Goal: Task Accomplishment & Management: Manage account settings

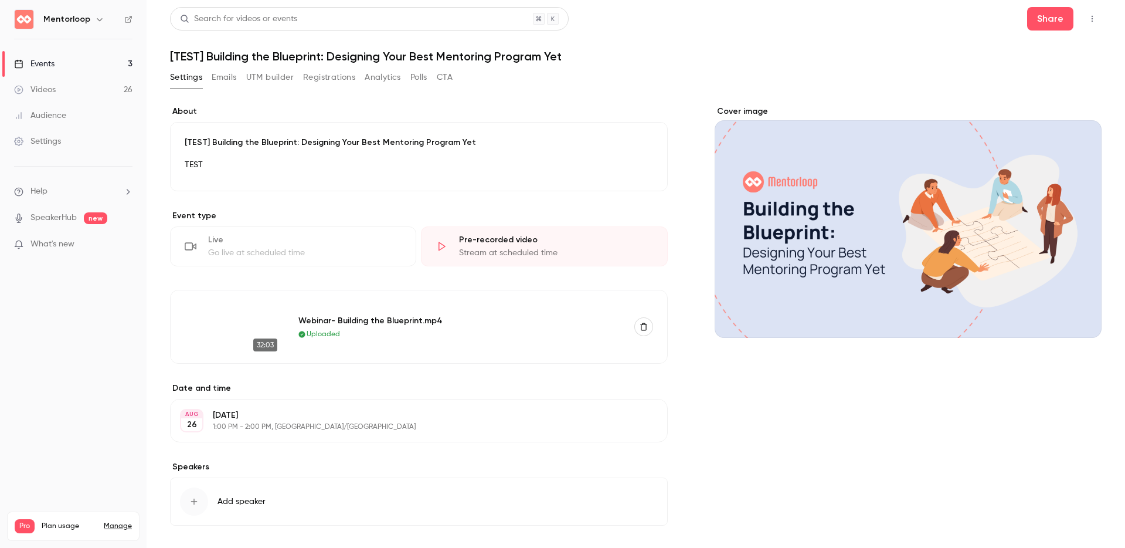
click at [784, 466] on div "Cover image" at bounding box center [908, 334] width 387 height 457
click at [909, 57] on h1 "[TEST] Building the Blueprint: Designing Your Best Mentoring Program Yet" at bounding box center [635, 56] width 931 height 14
click at [387, 76] on button "Analytics" at bounding box center [383, 77] width 36 height 19
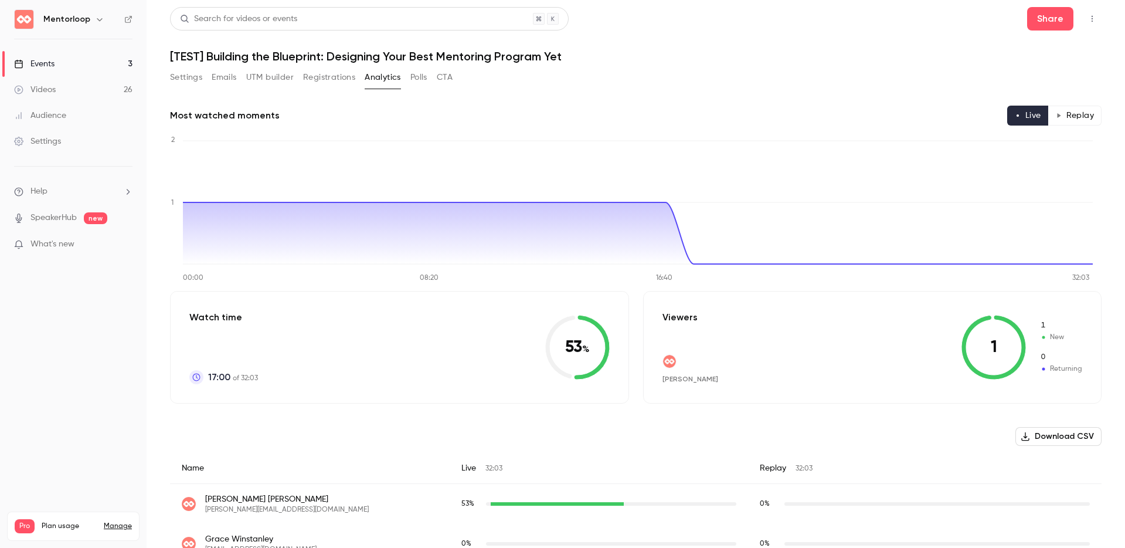
click at [421, 80] on button "Polls" at bounding box center [418, 77] width 17 height 19
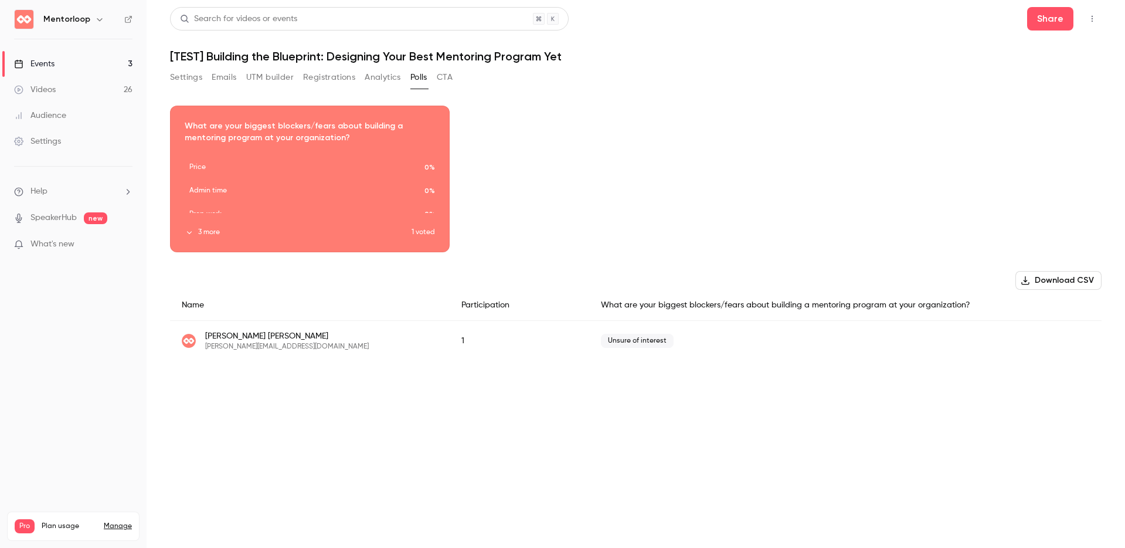
click at [447, 77] on button "CTA" at bounding box center [445, 77] width 16 height 19
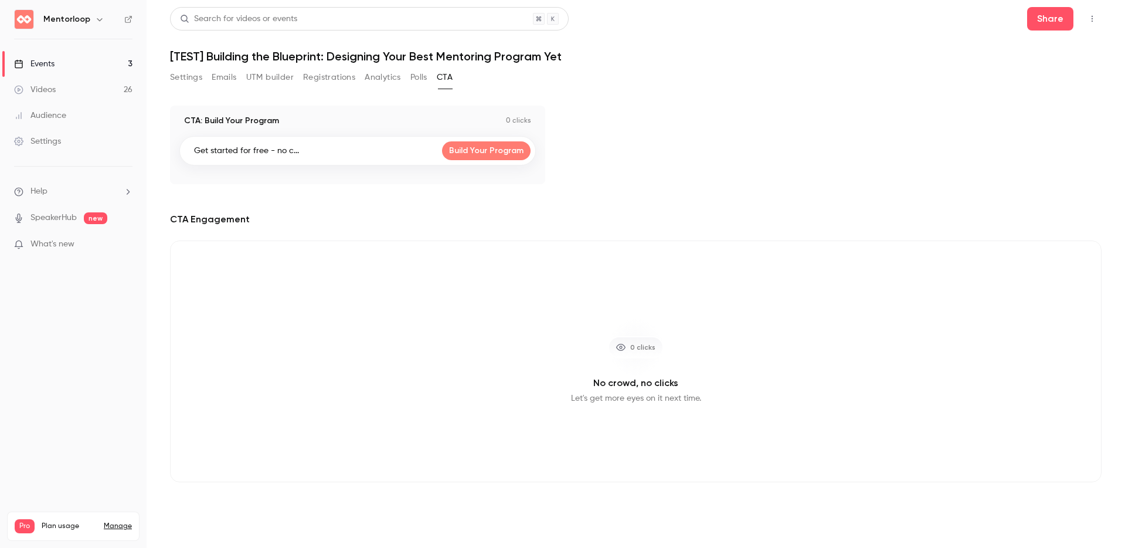
click at [251, 81] on button "UTM builder" at bounding box center [269, 77] width 47 height 19
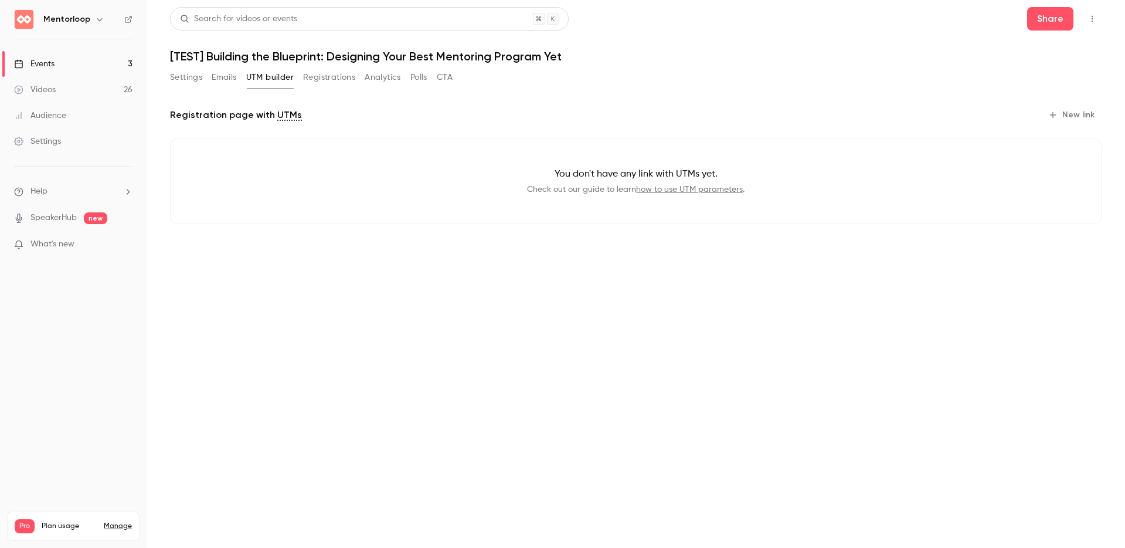
click at [208, 83] on div "Settings Emails UTM builder Registrations Analytics Polls CTA" at bounding box center [311, 77] width 283 height 19
click at [871, 45] on header "Search for videos or events Share [TEST] Building the Blueprint: Designing Your…" at bounding box center [635, 35] width 931 height 56
click at [215, 77] on button "Emails" at bounding box center [224, 77] width 25 height 19
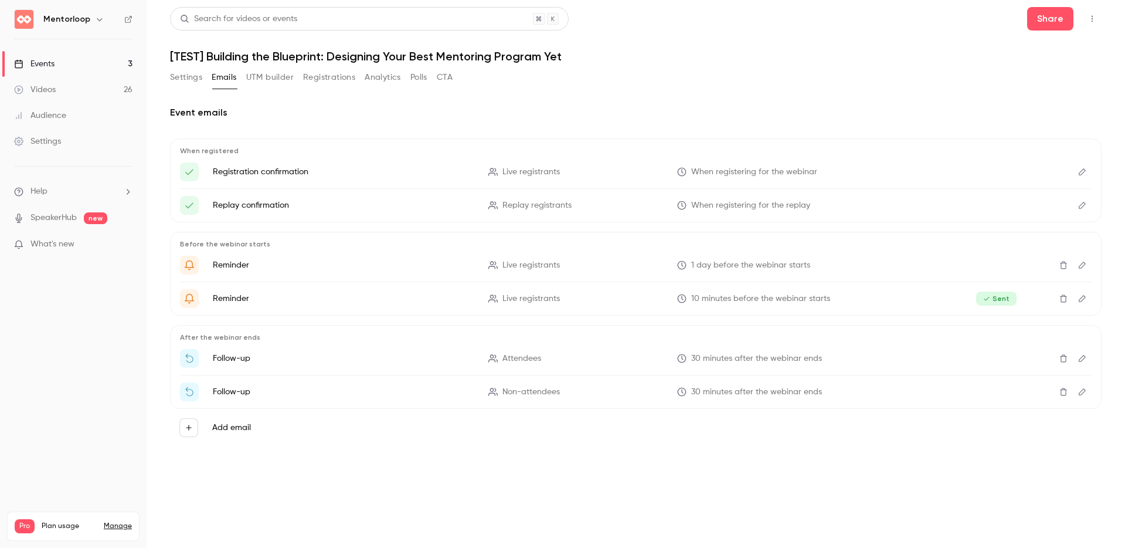
click at [178, 79] on button "Settings" at bounding box center [186, 77] width 32 height 19
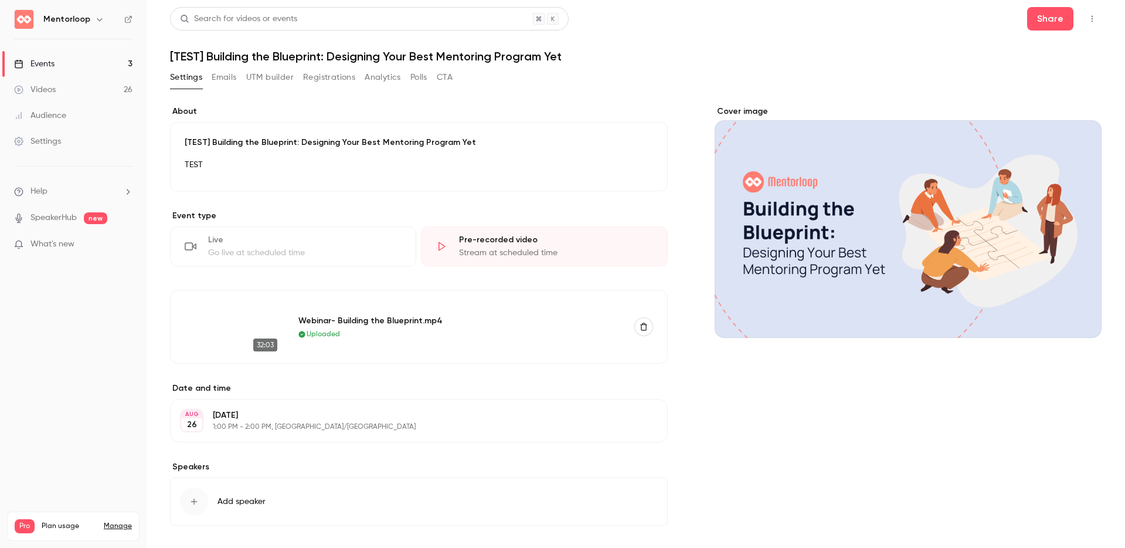
click at [283, 148] on p "[TEST] Building the Blueprint: Designing Your Best Mentoring Program Yet" at bounding box center [419, 143] width 468 height 12
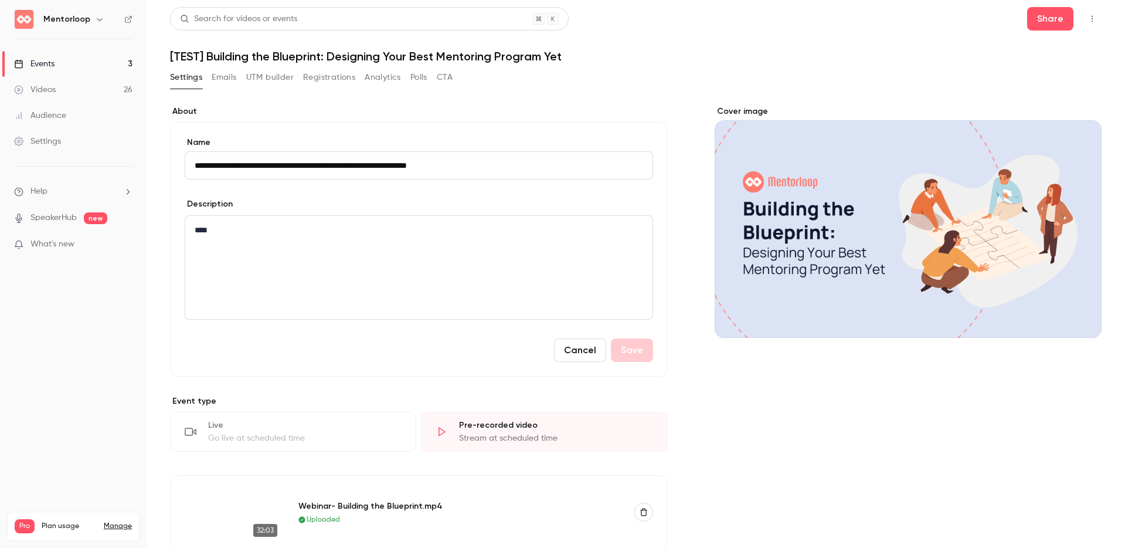
click at [256, 304] on div "****" at bounding box center [418, 267] width 467 height 103
click at [277, 239] on div "****" at bounding box center [418, 267] width 467 height 103
click at [183, 249] on icon "editor" at bounding box center [185, 248] width 8 height 7
click at [585, 117] on div at bounding box center [562, 274] width 1125 height 548
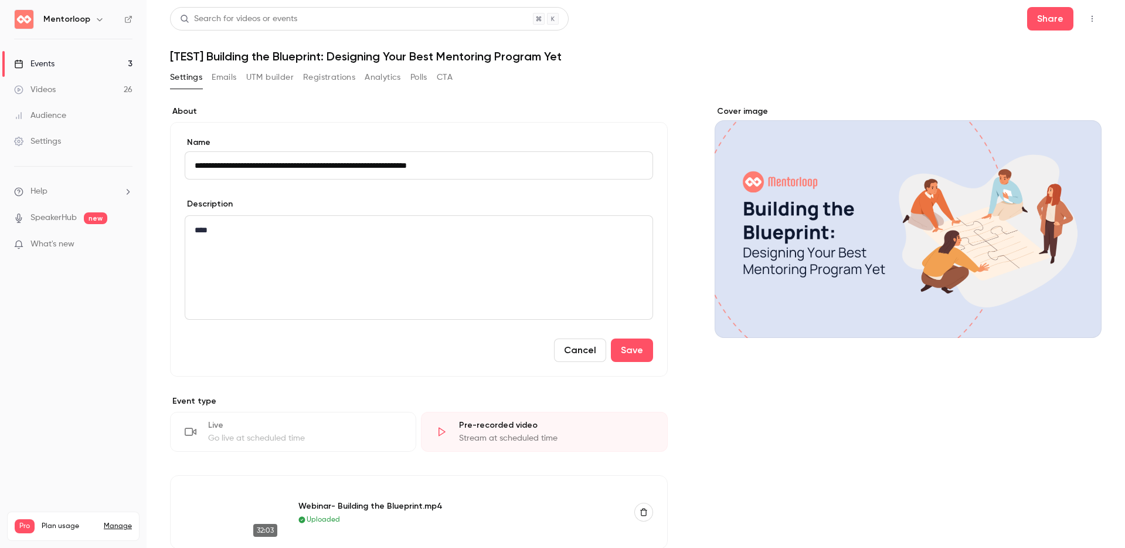
click at [274, 280] on div "****" at bounding box center [418, 267] width 467 height 103
click at [780, 478] on div "Cover image" at bounding box center [908, 427] width 387 height 642
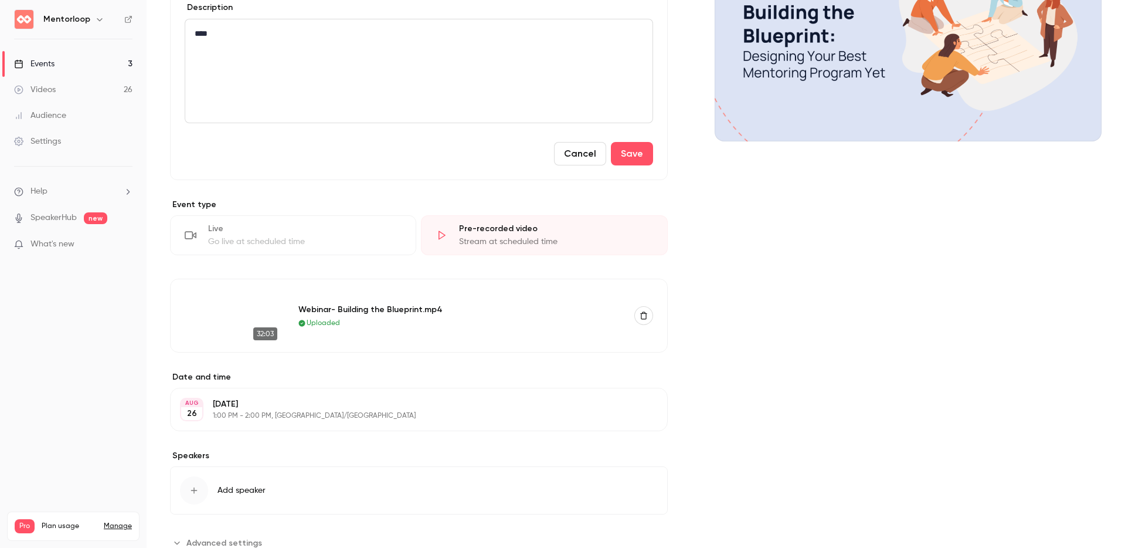
scroll to position [236, 0]
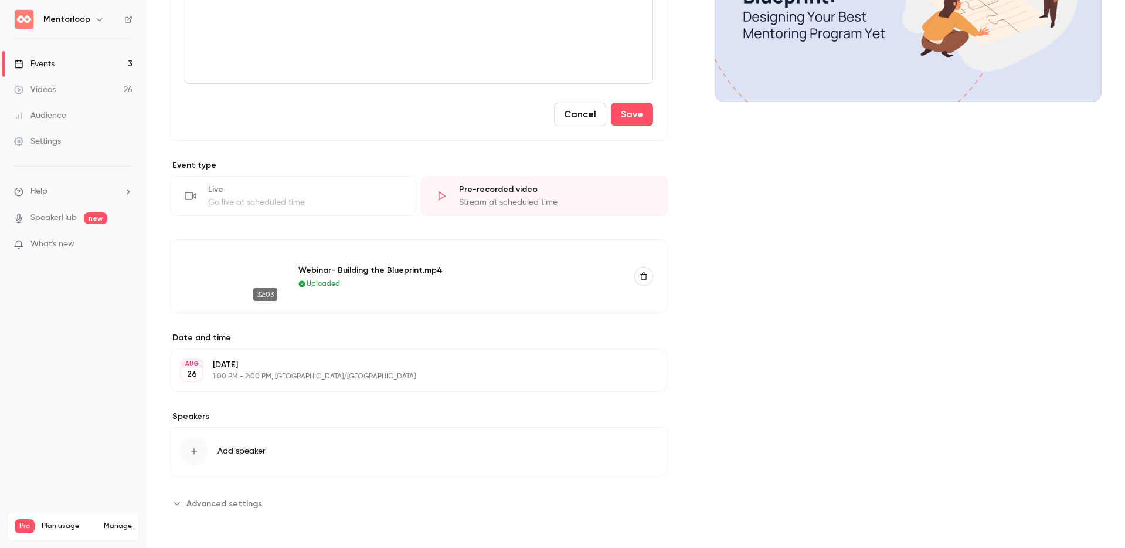
click at [225, 505] on span "Advanced settings" at bounding box center [224, 503] width 76 height 12
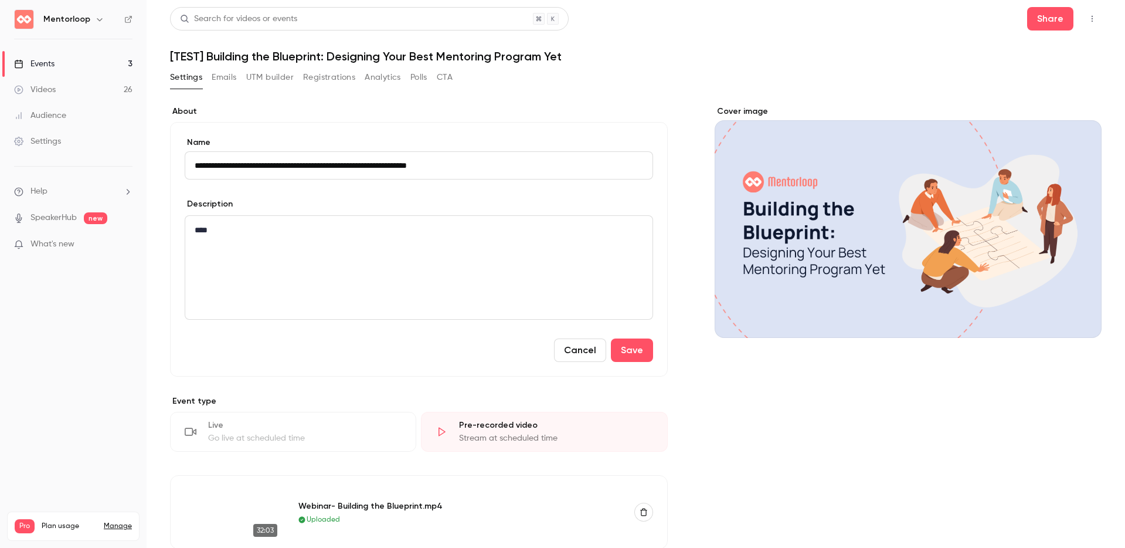
scroll to position [2, 0]
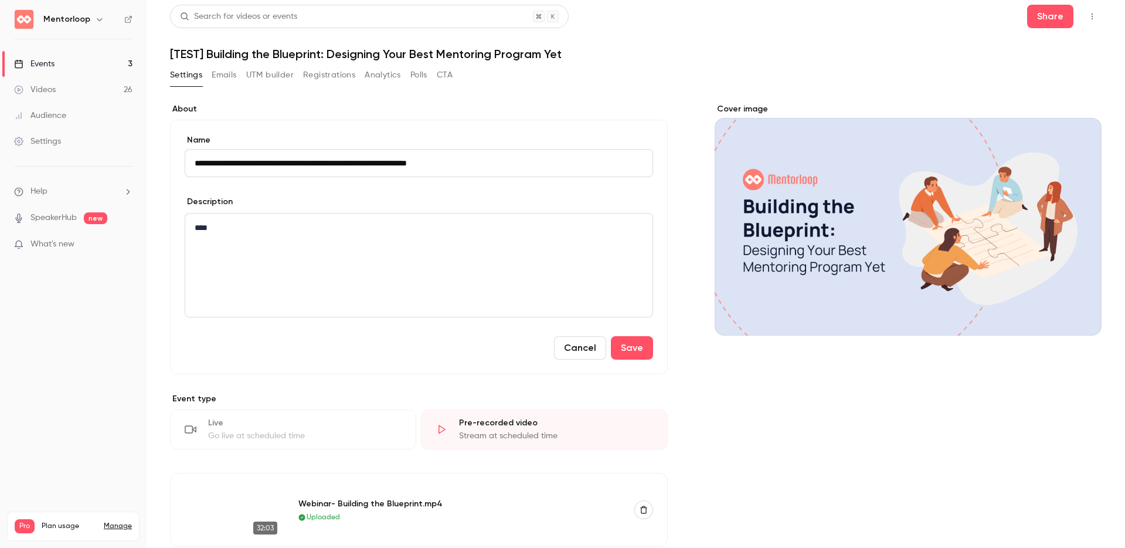
click at [52, 61] on div "Events" at bounding box center [34, 64] width 40 height 12
